Goal: Task Accomplishment & Management: Manage account settings

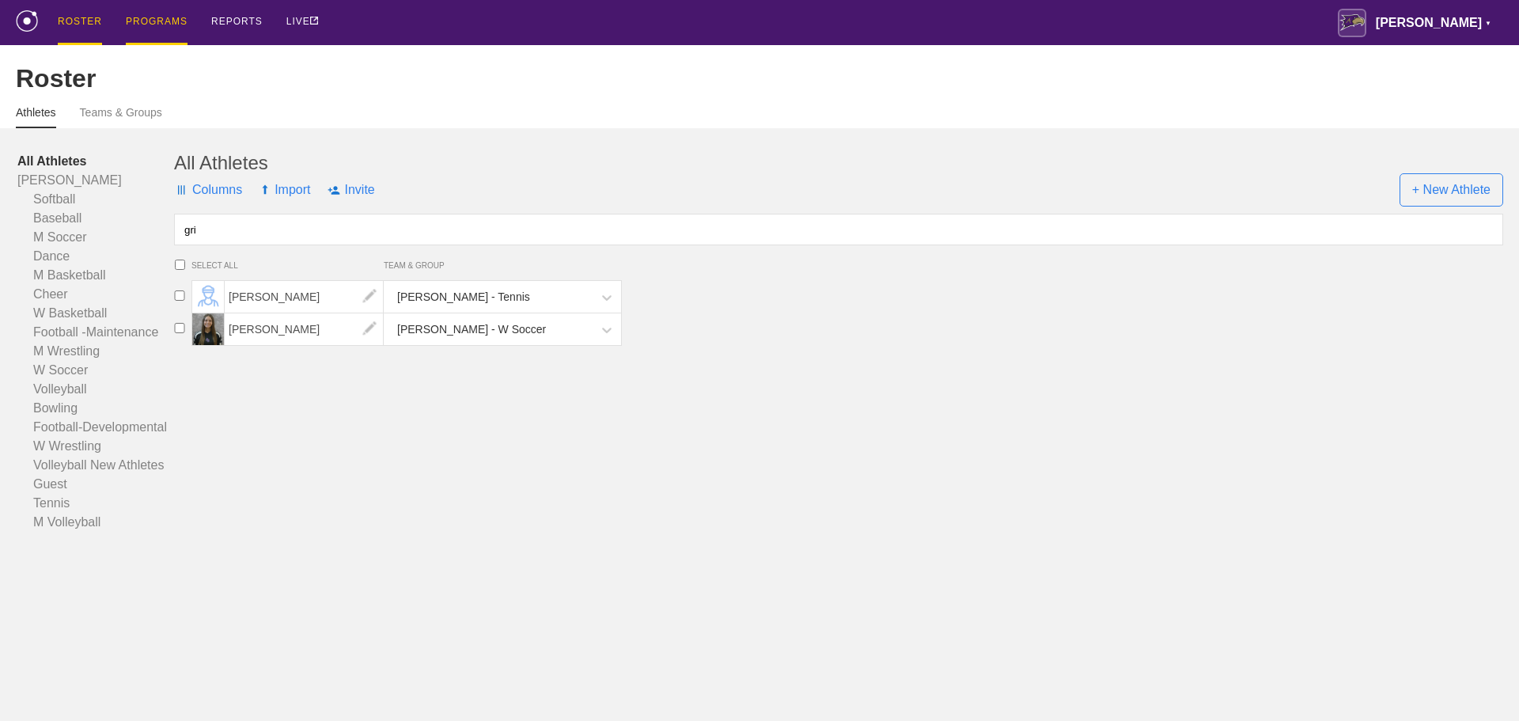
click at [141, 9] on div "PROGRAMS" at bounding box center [157, 22] width 62 height 45
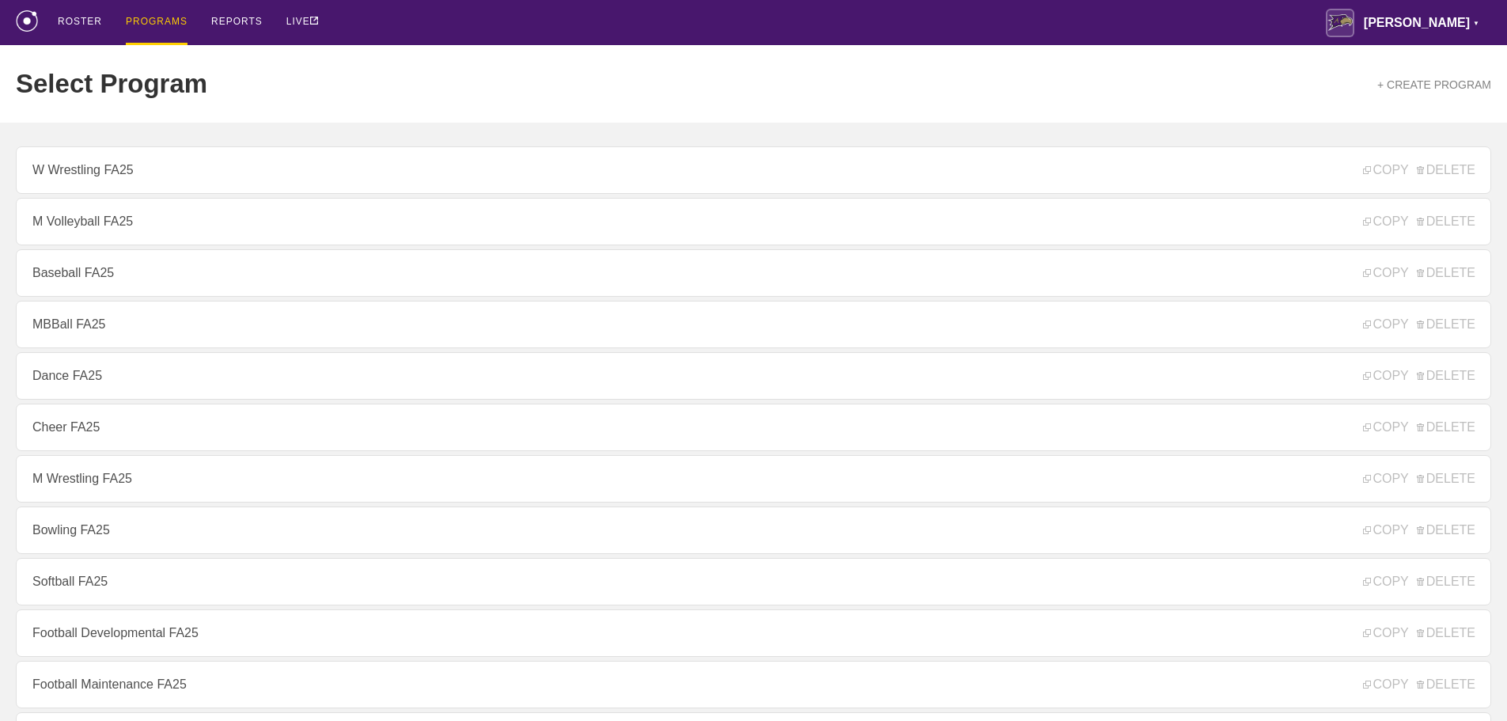
click at [74, 225] on link "M Volleyball FA25" at bounding box center [753, 221] width 1475 height 47
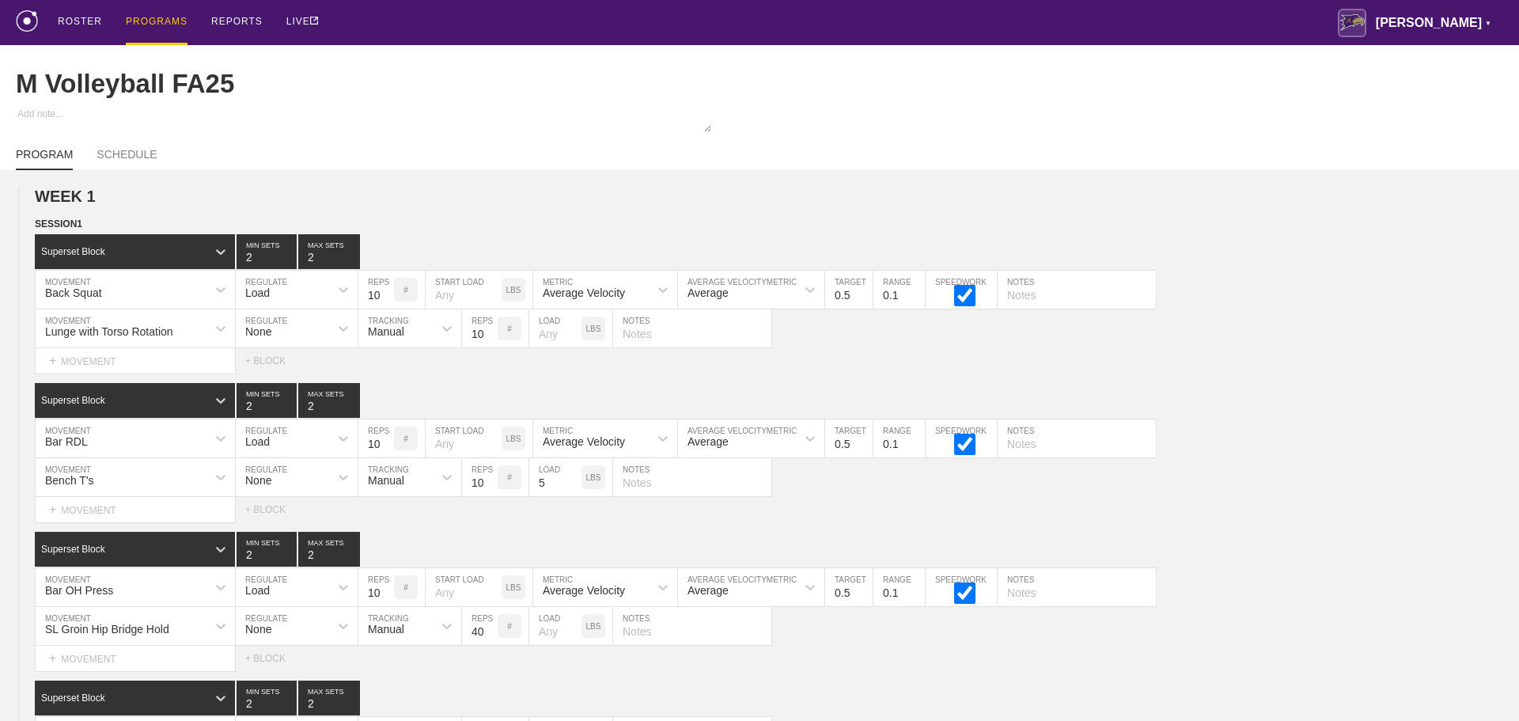
type textarea "x"
type input "M Volleyball FA25"
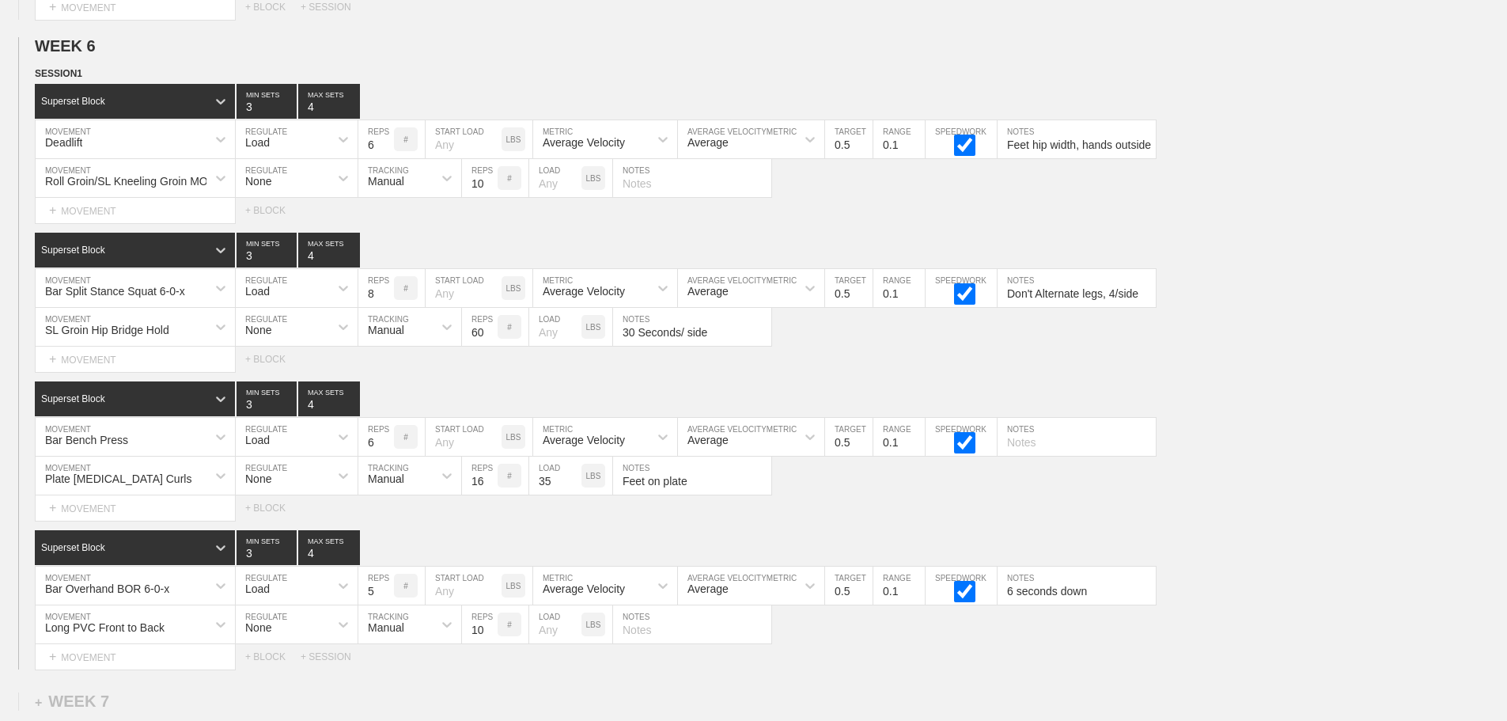
scroll to position [8310, 0]
